Goal: Task Accomplishment & Management: Use online tool/utility

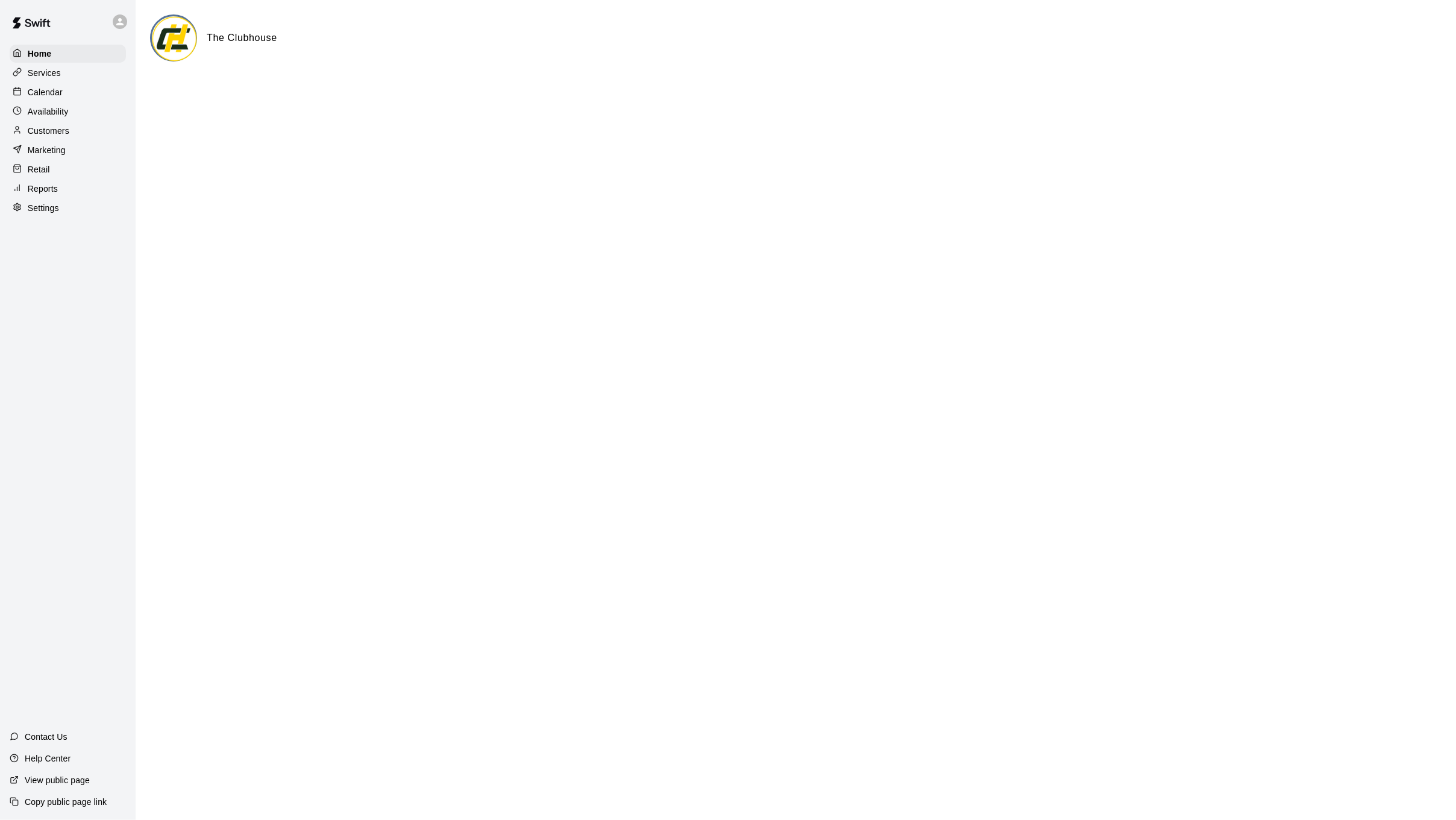
click at [65, 93] on div "Calendar" at bounding box center [68, 92] width 116 height 18
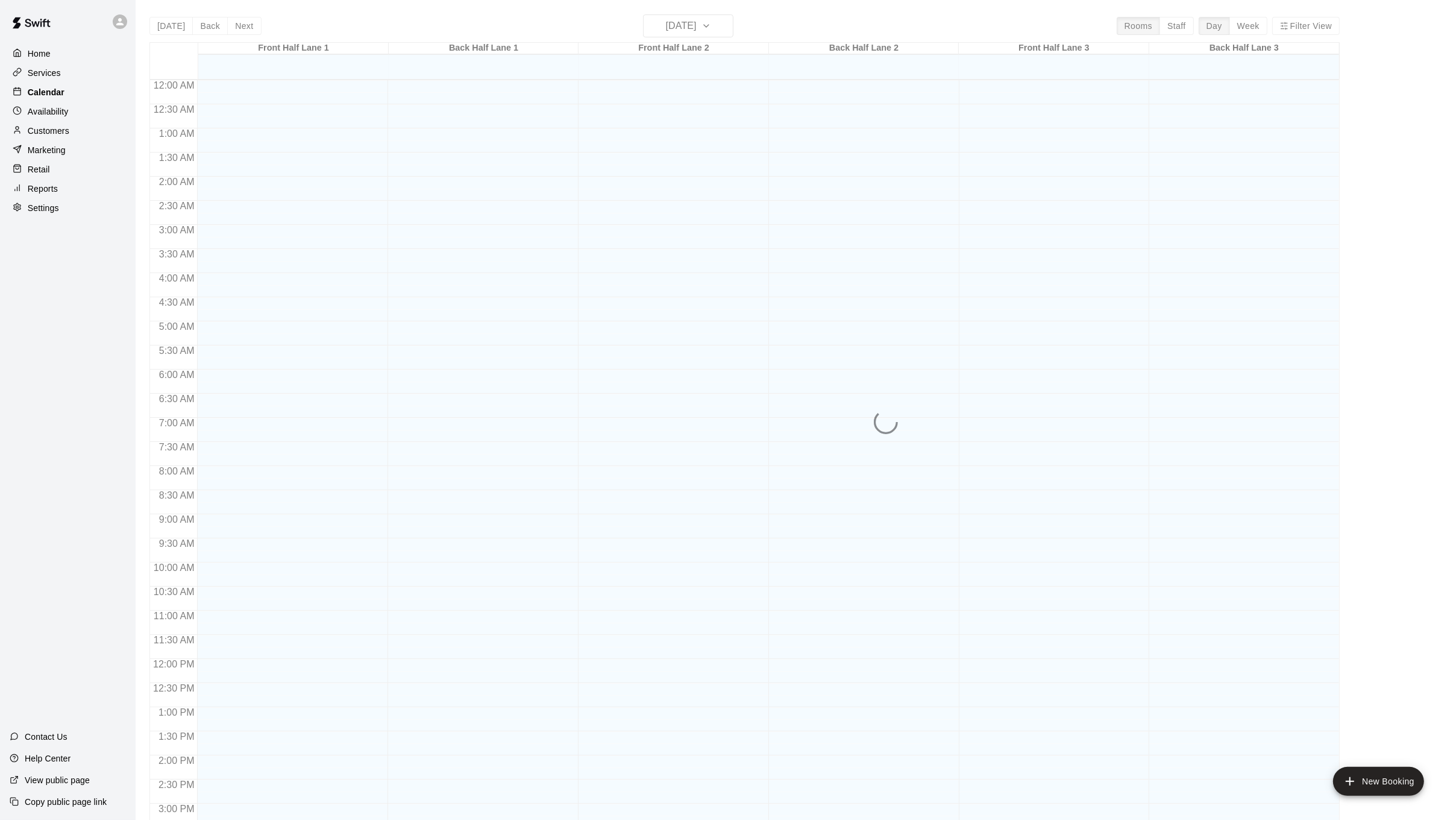
scroll to position [368, 0]
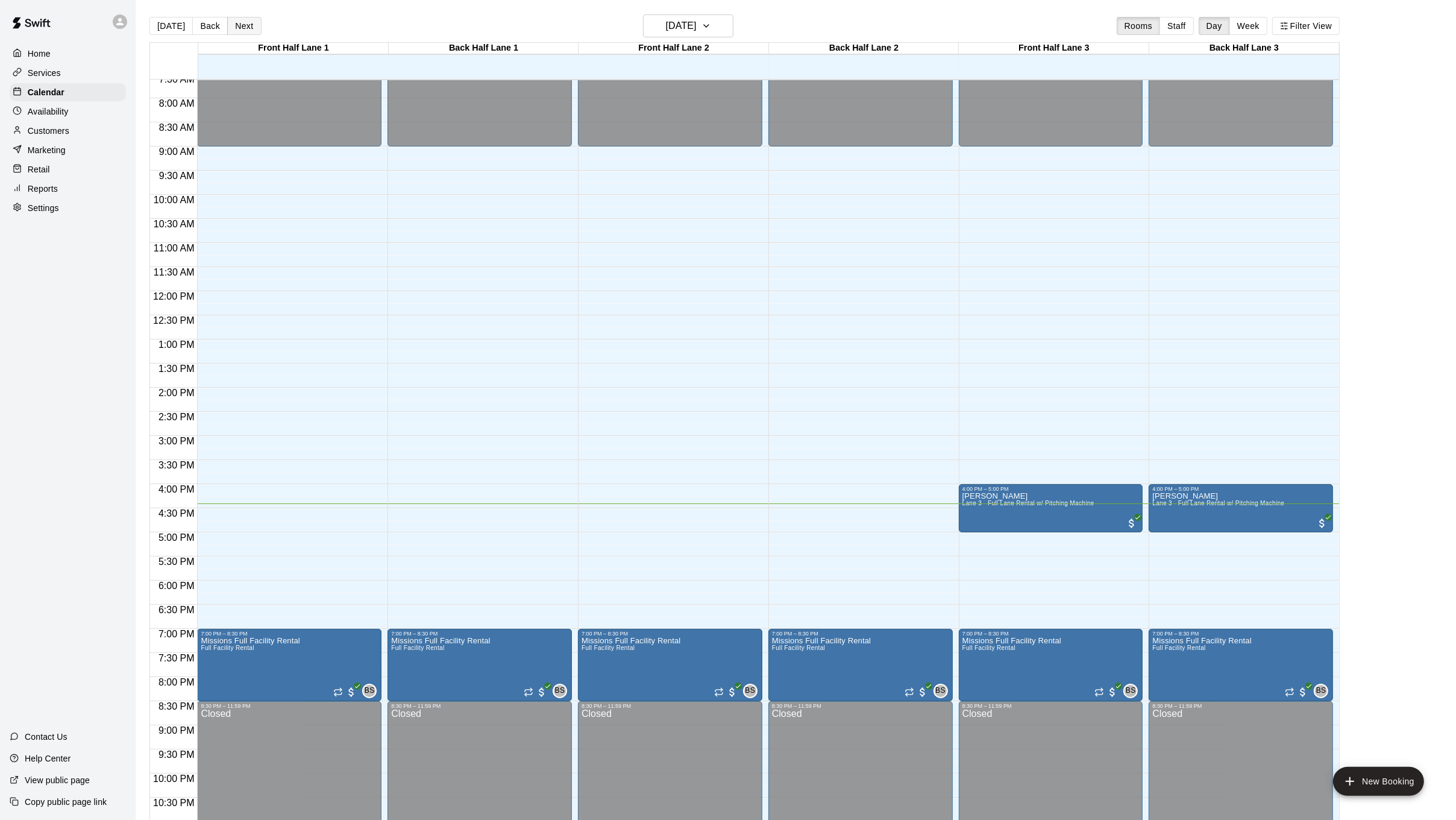
click at [244, 27] on button "Next" at bounding box center [243, 26] width 33 height 18
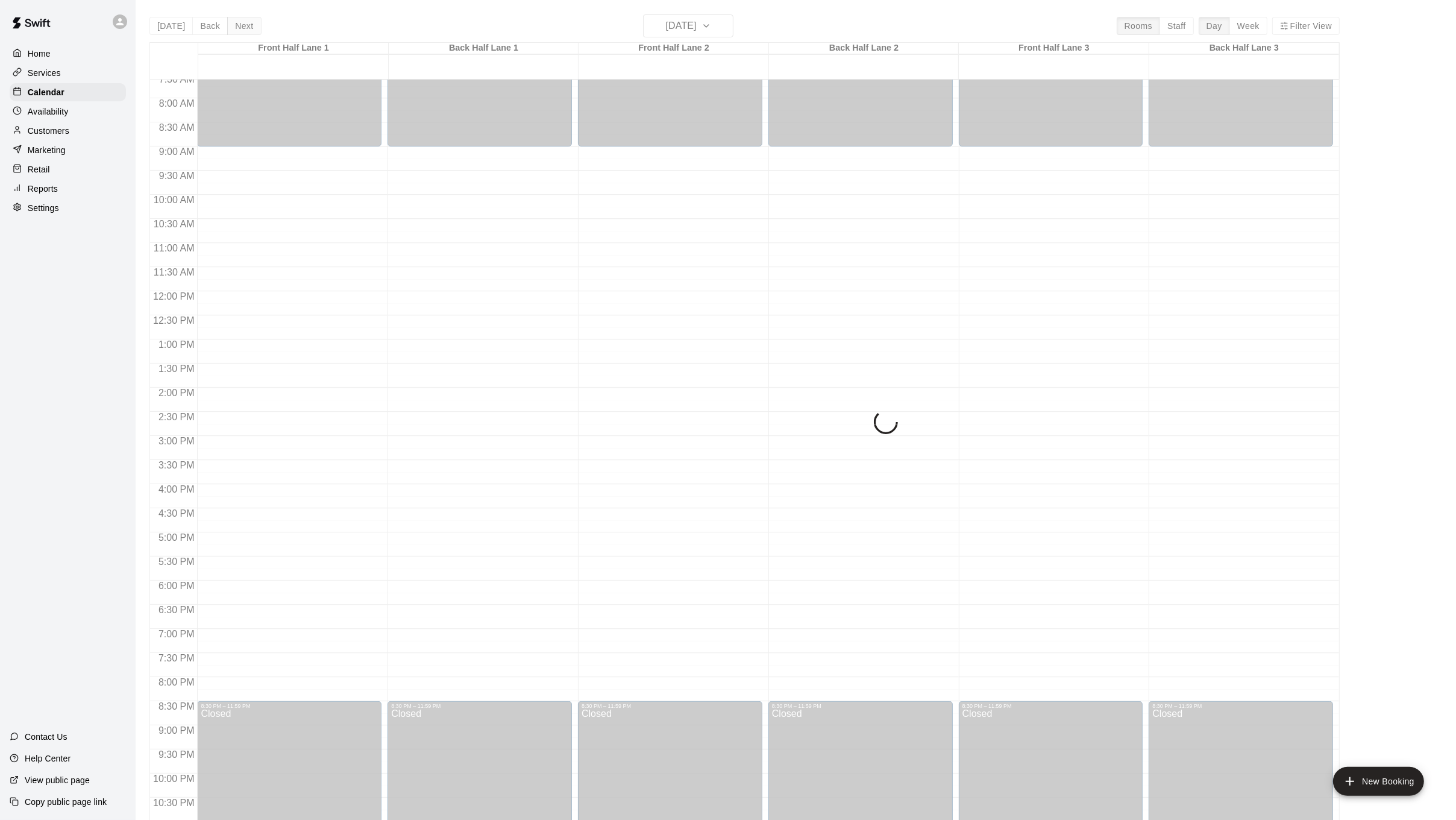
click at [244, 27] on div "[DATE] Back [DATE][DATE] Rooms Staff Day Week Filter View [GEOGRAPHIC_DATA] 1 1…" at bounding box center [745, 424] width 1191 height 820
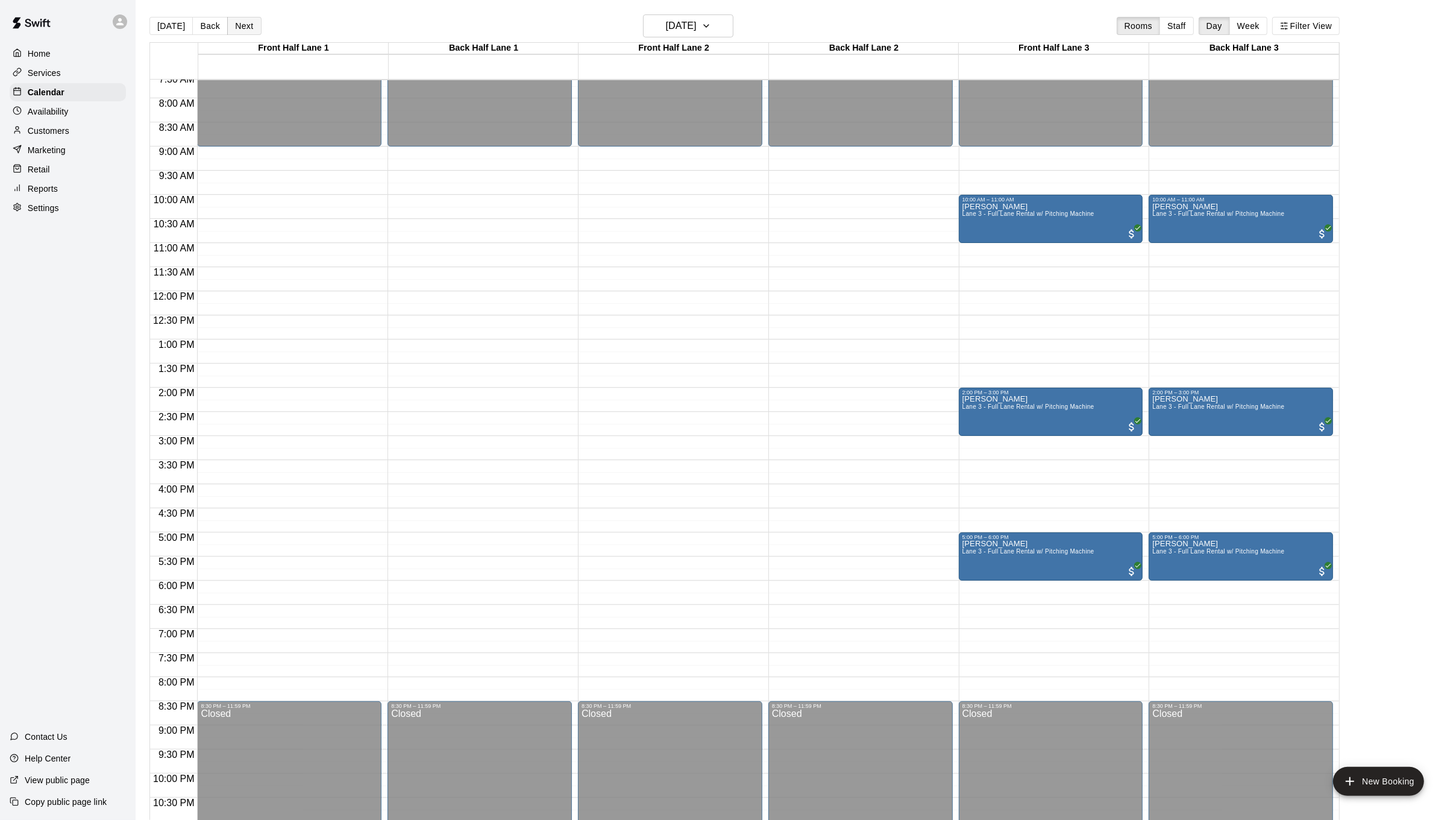
click at [244, 27] on button "Next" at bounding box center [243, 26] width 33 height 18
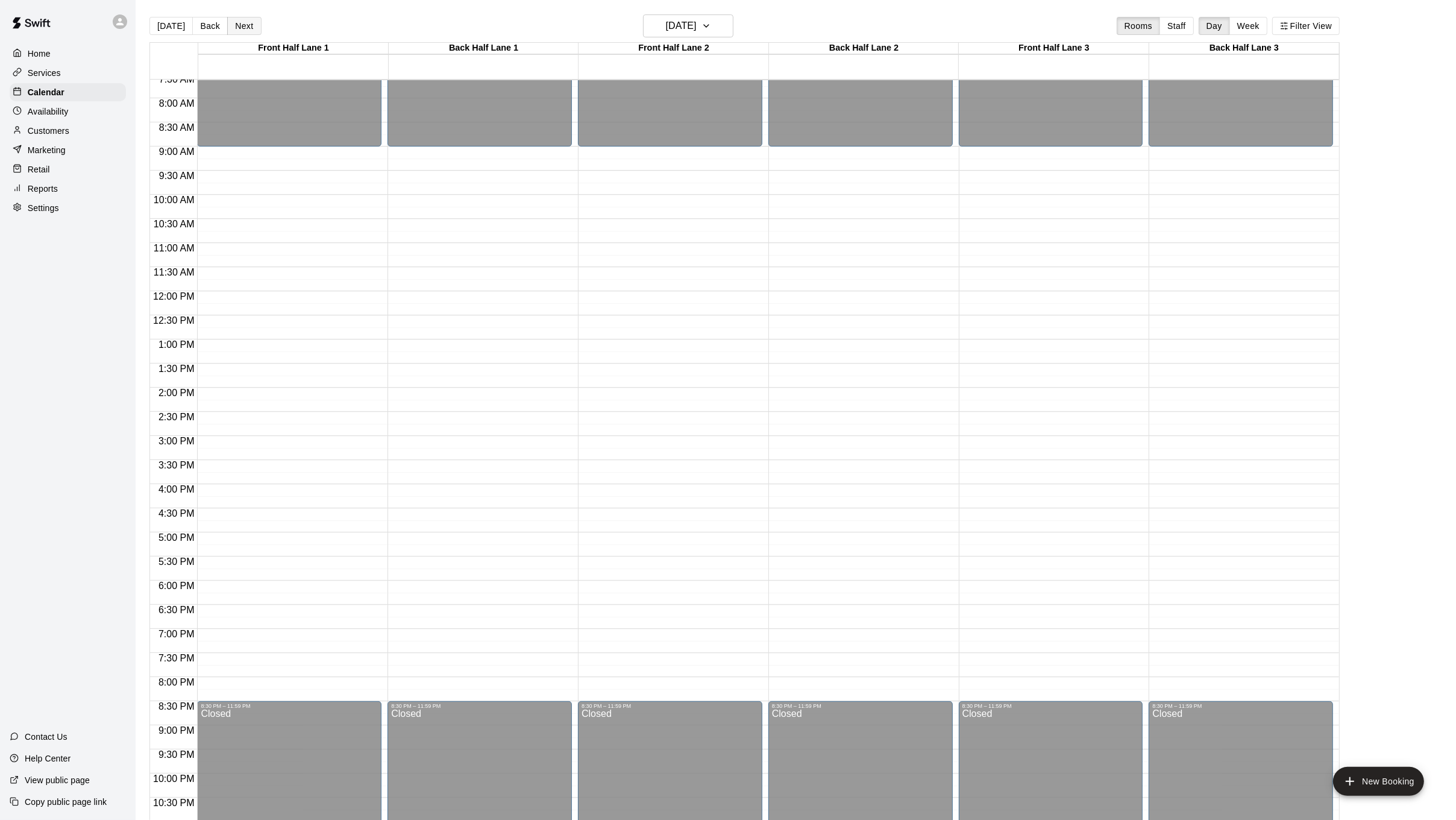
click at [244, 27] on button "Next" at bounding box center [243, 26] width 33 height 18
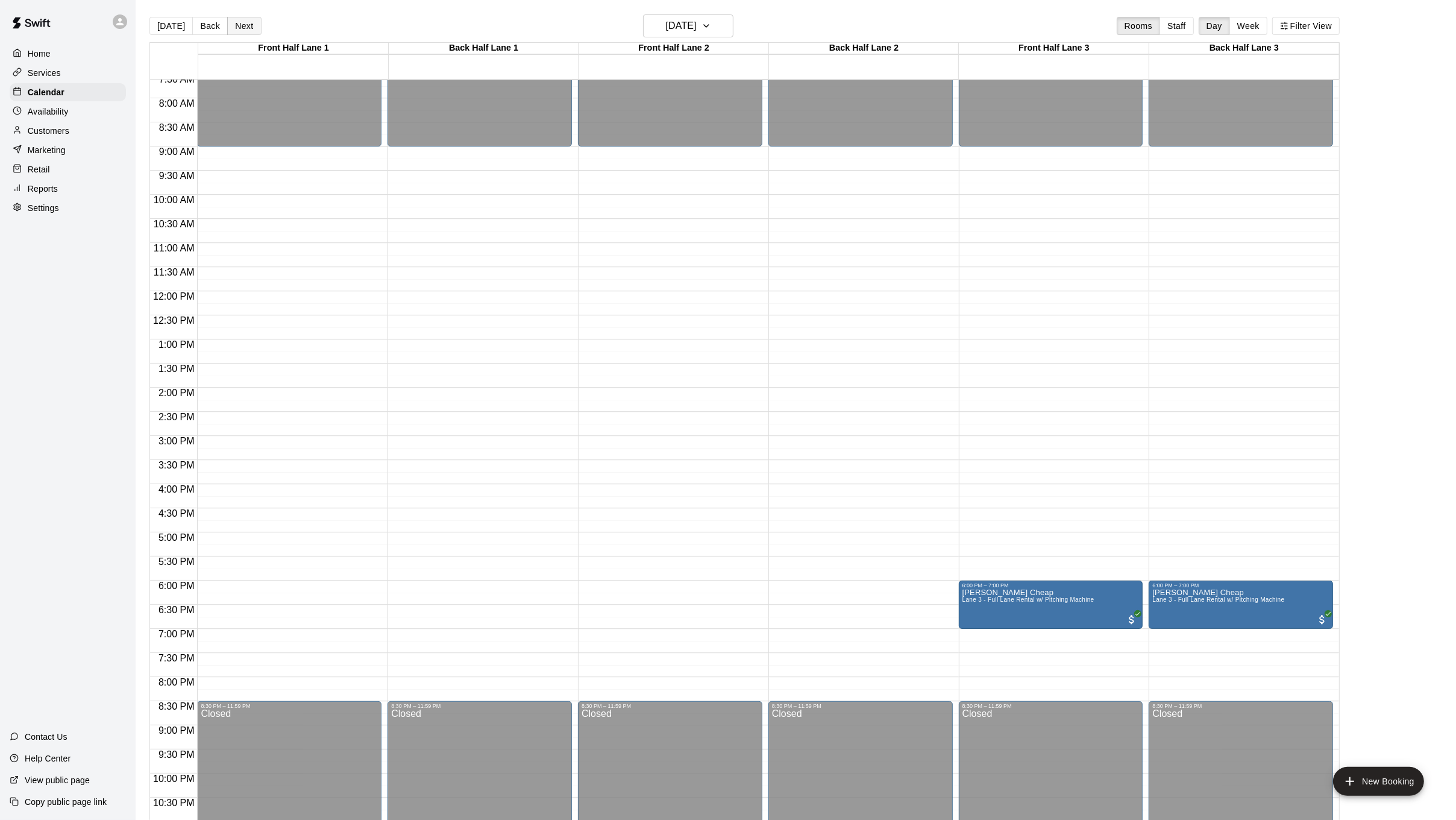
click at [244, 27] on button "Next" at bounding box center [243, 26] width 33 height 18
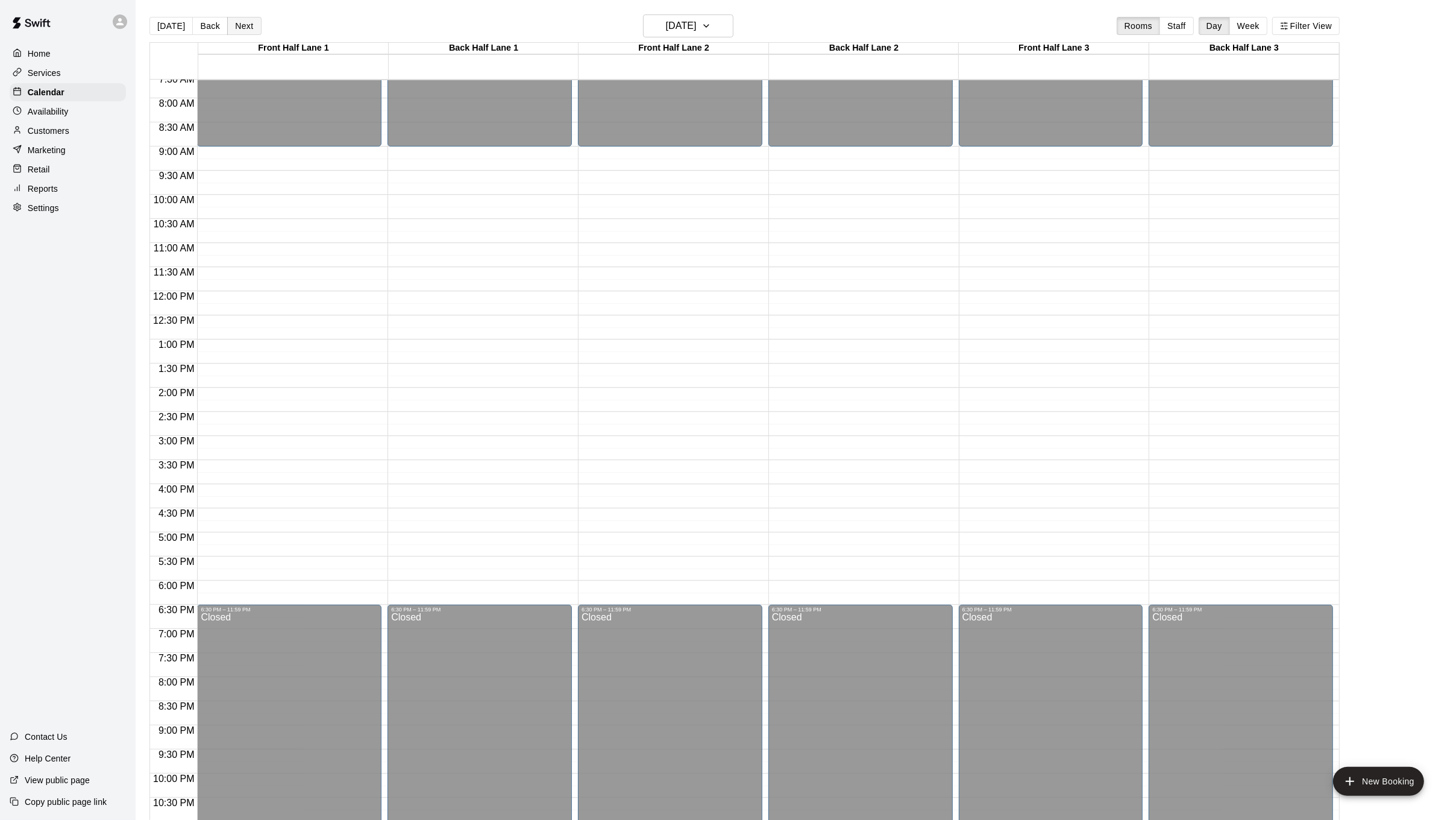
click at [244, 27] on button "Next" at bounding box center [243, 26] width 33 height 18
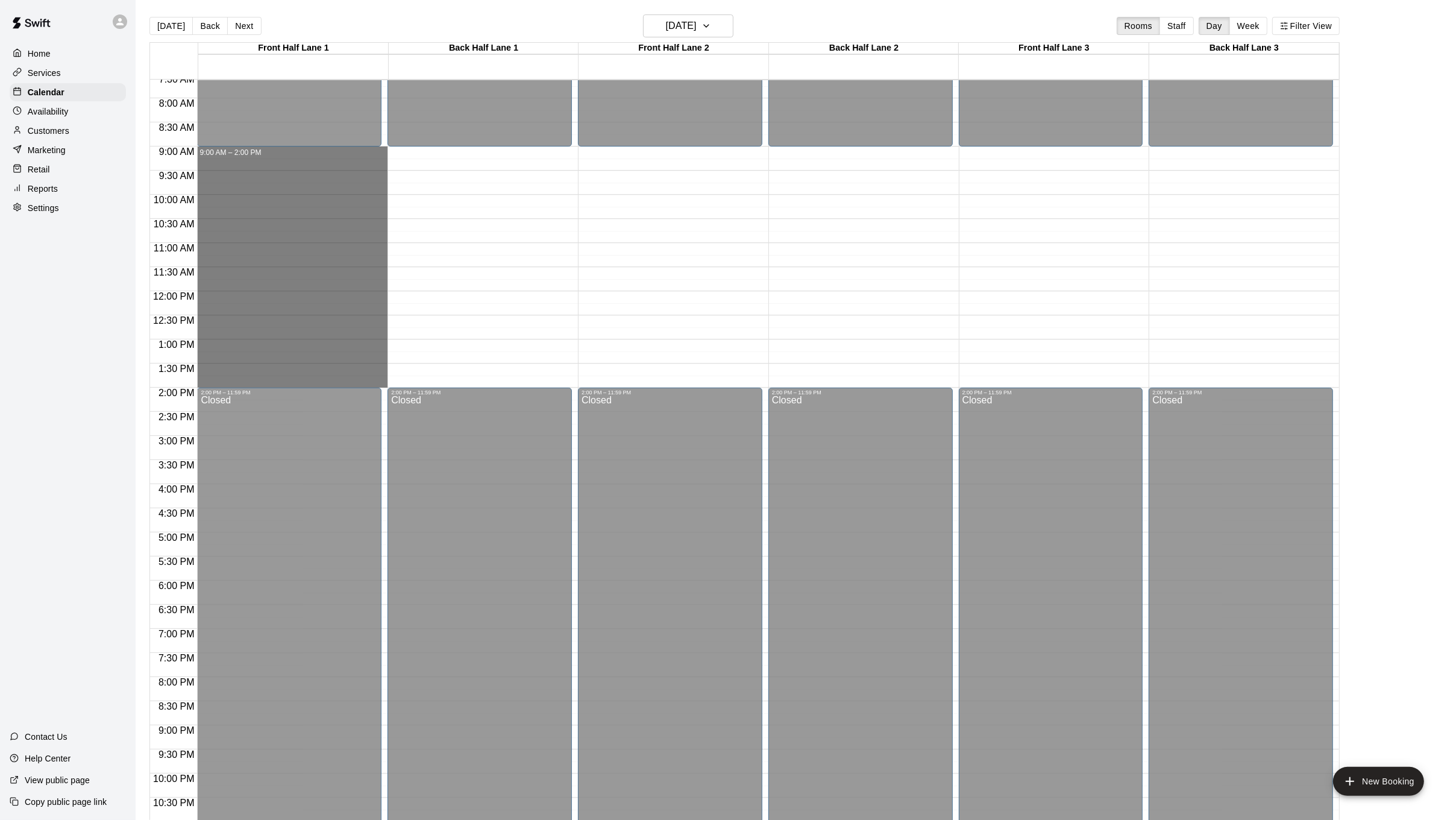
drag, startPoint x: 246, startPoint y: 153, endPoint x: 243, endPoint y: 376, distance: 223.0
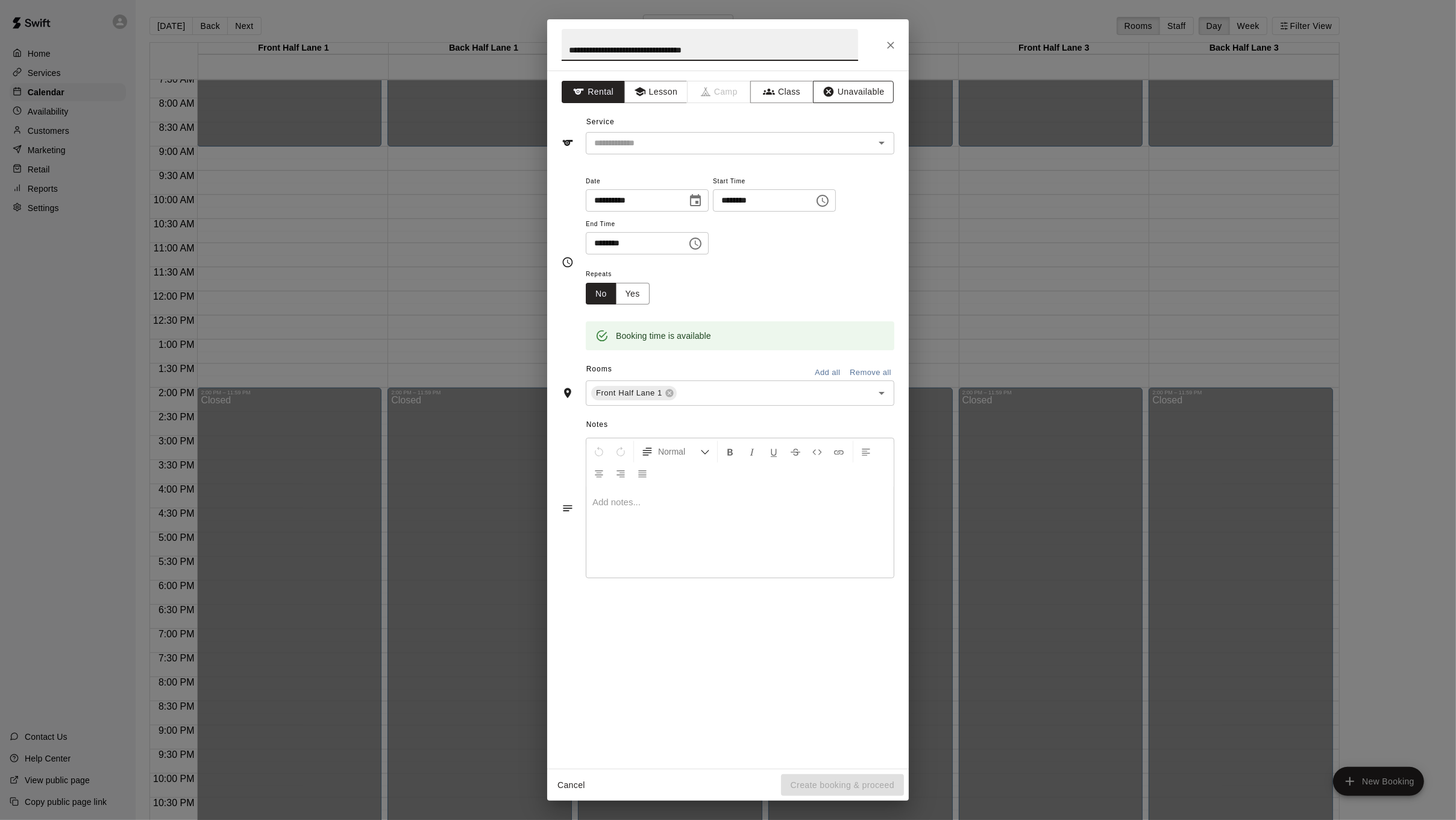
type input "**********"
click at [876, 95] on button "Unavailable" at bounding box center [854, 92] width 81 height 22
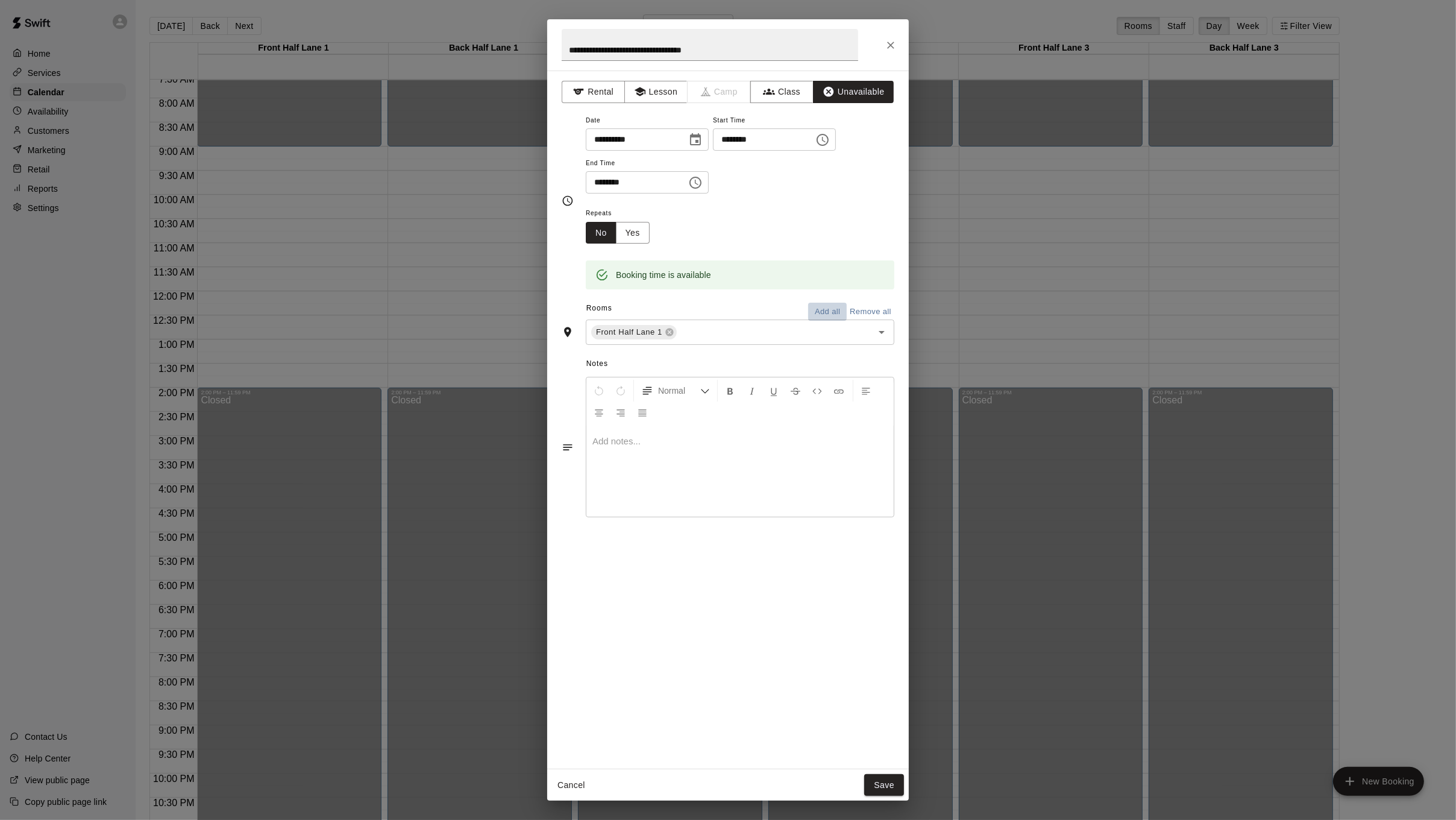
click at [833, 314] on button "Add all" at bounding box center [828, 312] width 38 height 19
click at [876, 778] on button "Save" at bounding box center [884, 785] width 40 height 22
